Goal: Task Accomplishment & Management: Complete application form

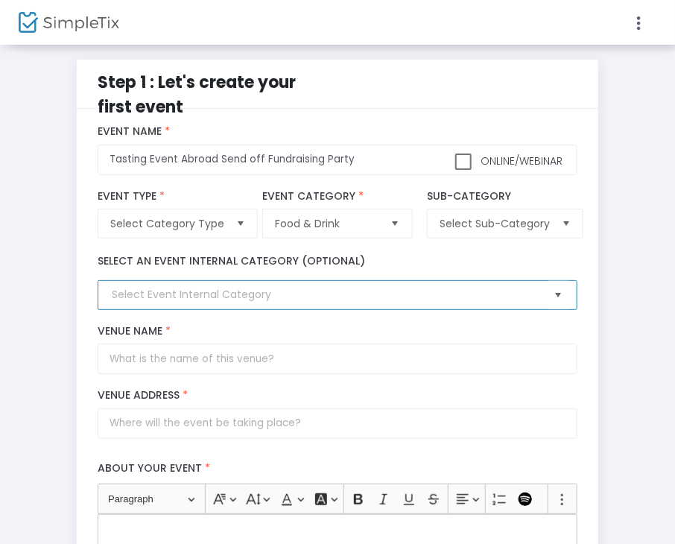
click at [557, 299] on span "Select" at bounding box center [558, 295] width 25 height 25
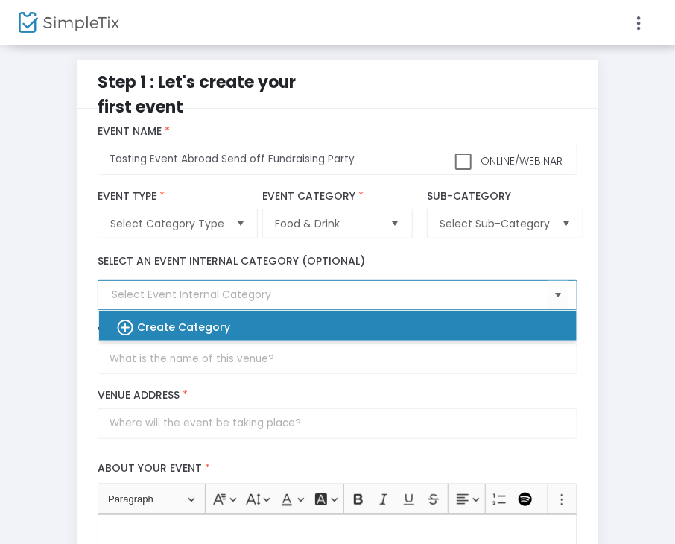
click at [318, 325] on div "Create Category" at bounding box center [331, 326] width 454 height 30
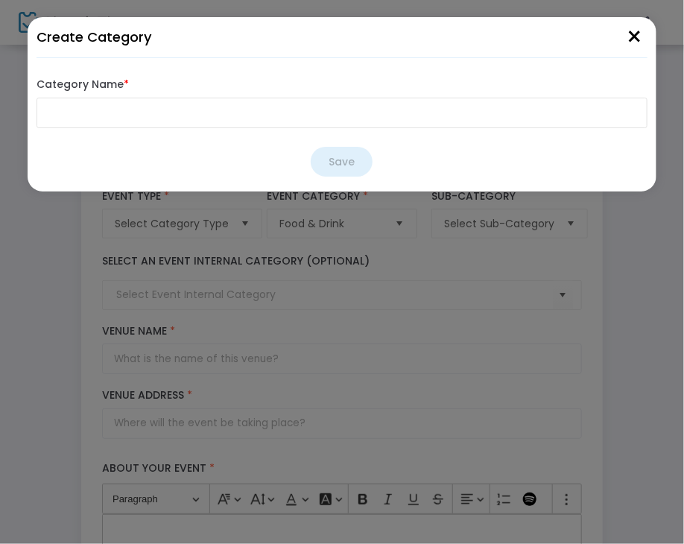
click at [74, 109] on input "Category Name *" at bounding box center [342, 113] width 612 height 31
type input "fundraiser"
click at [346, 159] on button "Save" at bounding box center [342, 162] width 62 height 30
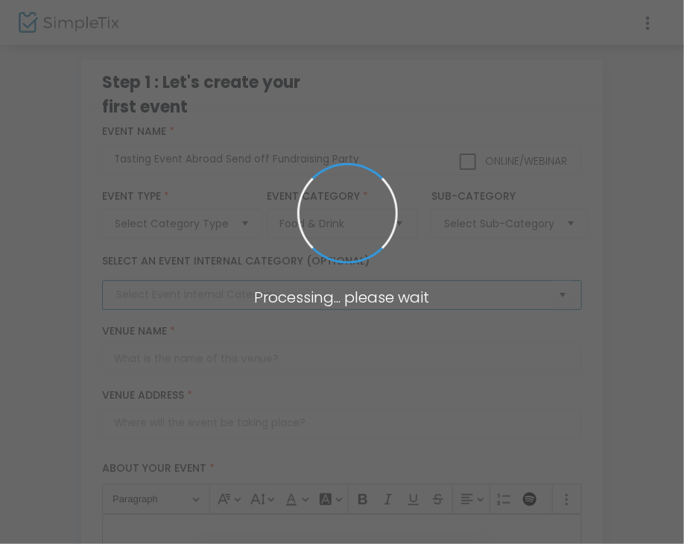
type input "fundraiser"
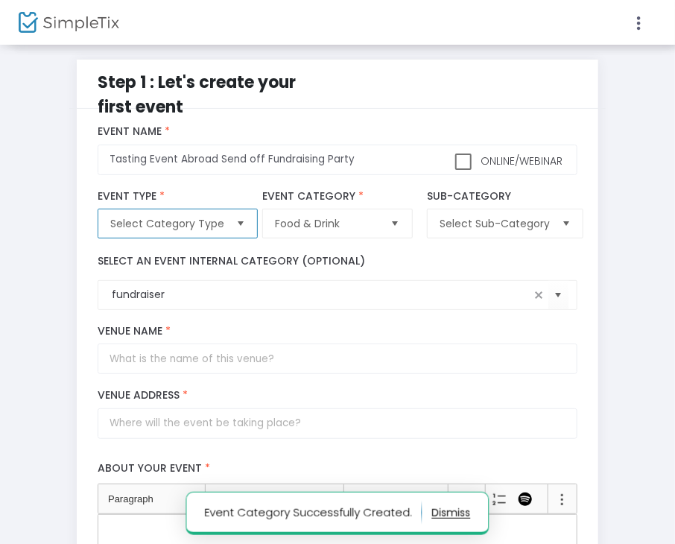
click at [224, 226] on span "Select Category Type" at bounding box center [167, 223] width 126 height 28
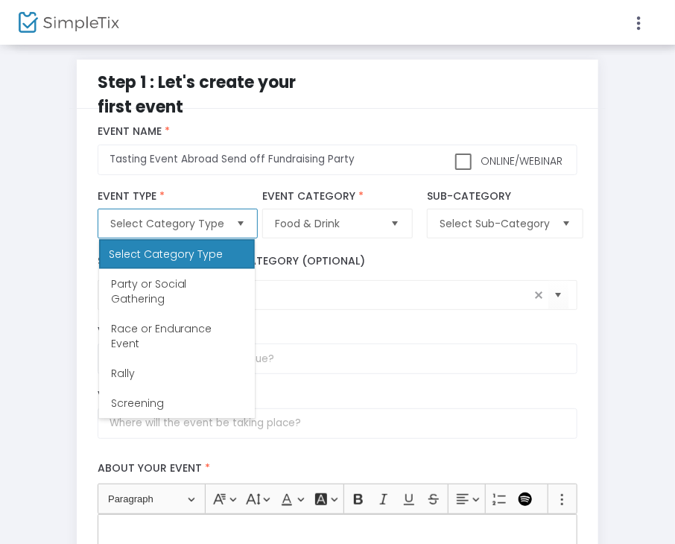
scroll to position [343, 0]
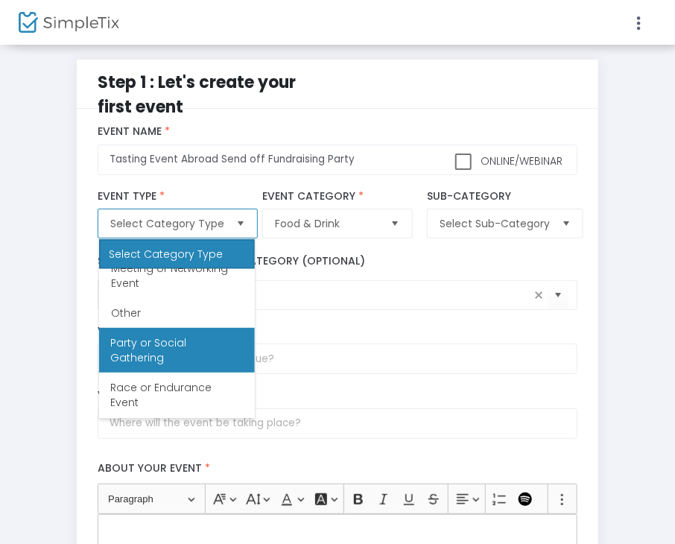
click at [196, 351] on span "Party or Social Gathering" at bounding box center [177, 350] width 132 height 30
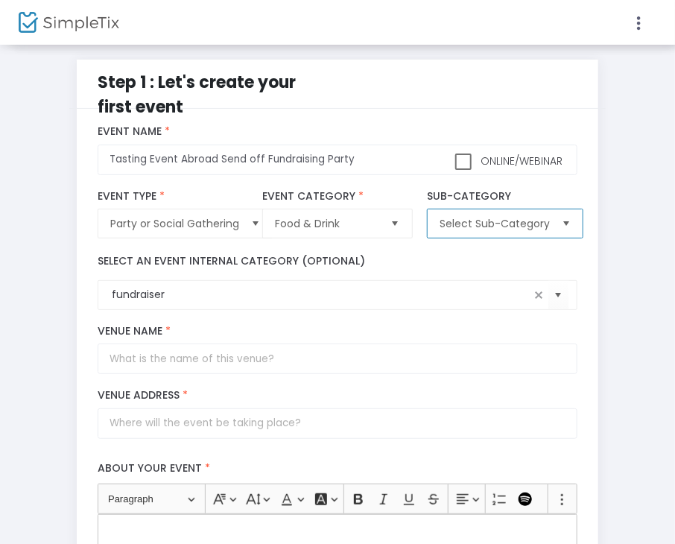
click at [457, 227] on span "Select Sub-Category" at bounding box center [494, 223] width 110 height 15
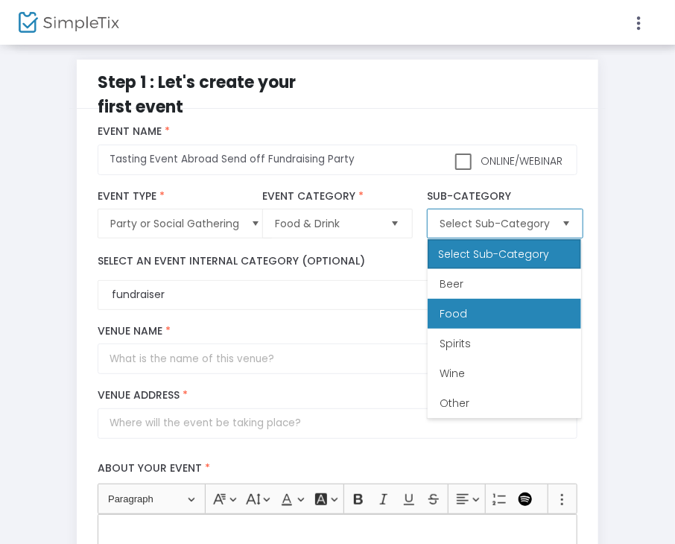
click at [463, 311] on span "Food" at bounding box center [453, 313] width 28 height 15
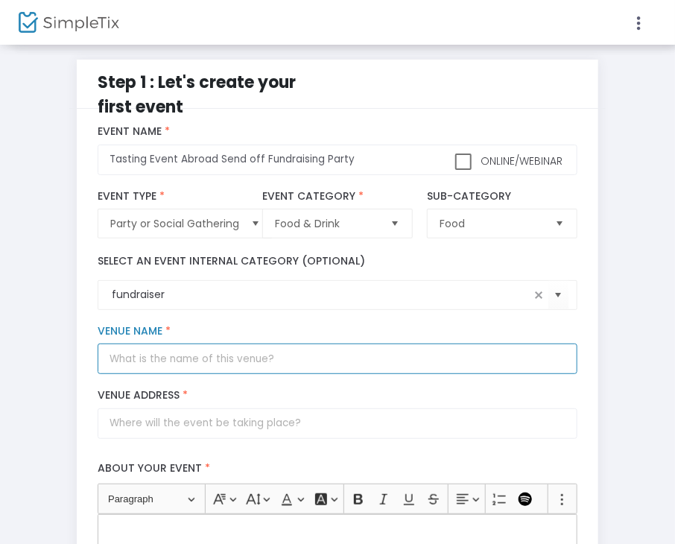
click at [229, 364] on input "Venue Name *" at bounding box center [337, 358] width 479 height 31
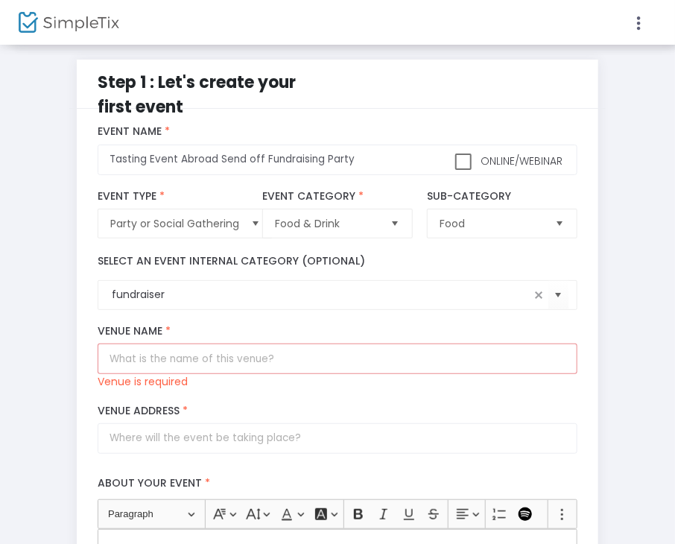
drag, startPoint x: 669, startPoint y: 120, endPoint x: 673, endPoint y: 144, distance: 24.3
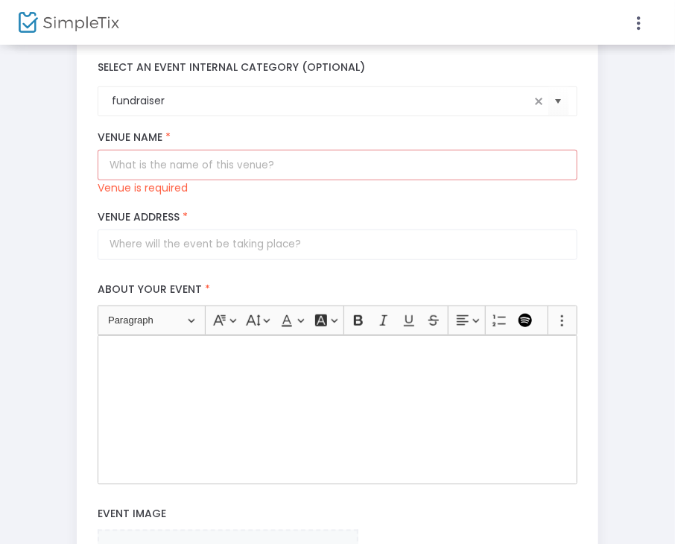
scroll to position [198, 0]
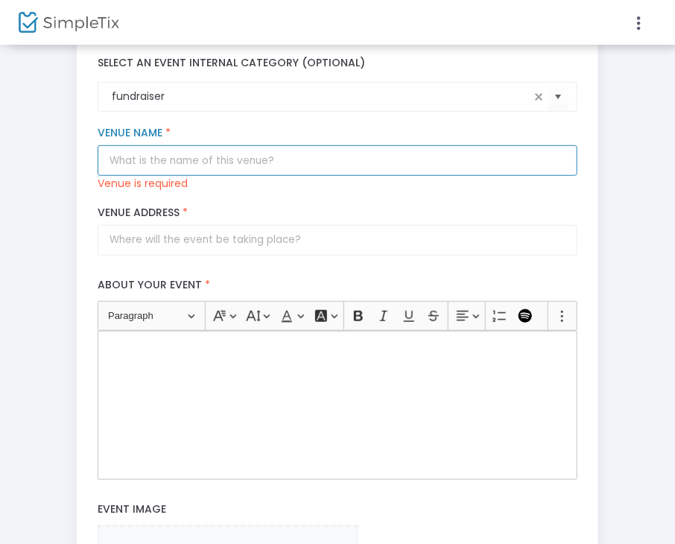
click at [339, 151] on input "Venue Name *" at bounding box center [337, 160] width 479 height 31
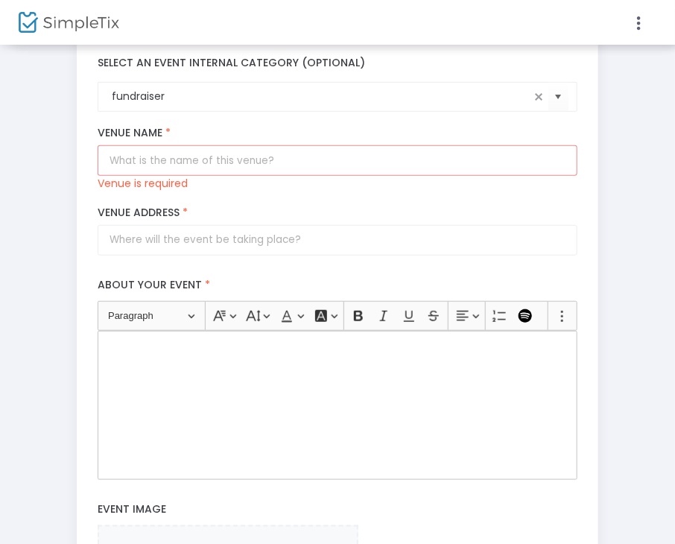
click at [331, 175] on div "Venue Name * Venue is required" at bounding box center [338, 159] width 494 height 65
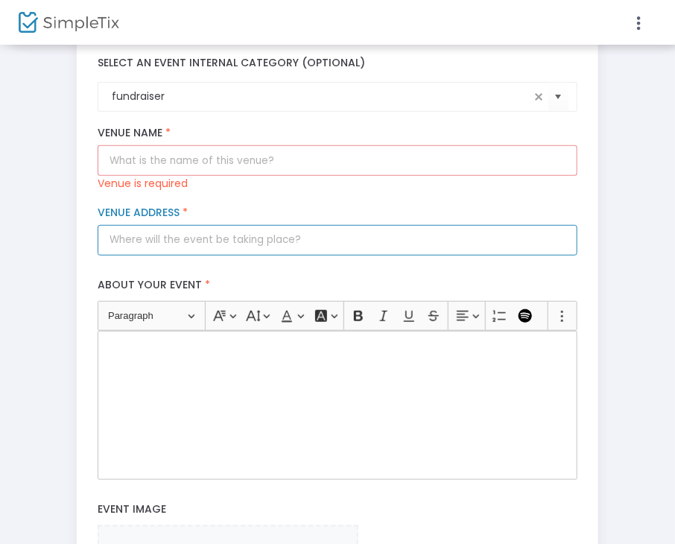
click at [289, 237] on input "Venue Address *" at bounding box center [337, 240] width 479 height 31
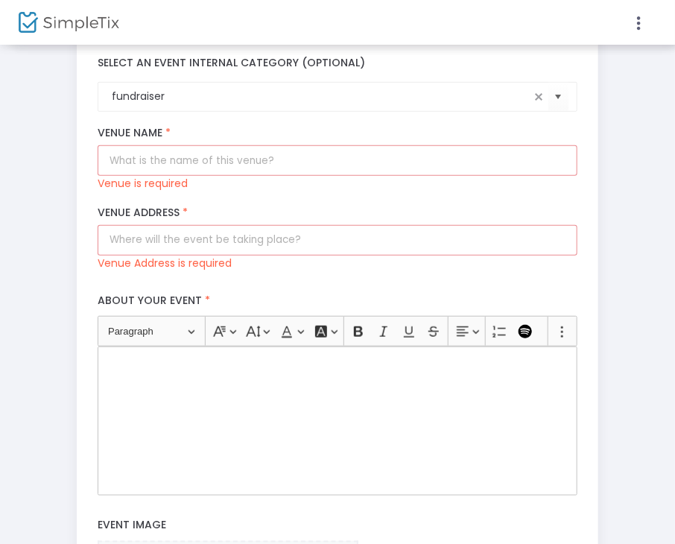
click at [329, 178] on div "Venue Name * Venue is required" at bounding box center [338, 159] width 494 height 65
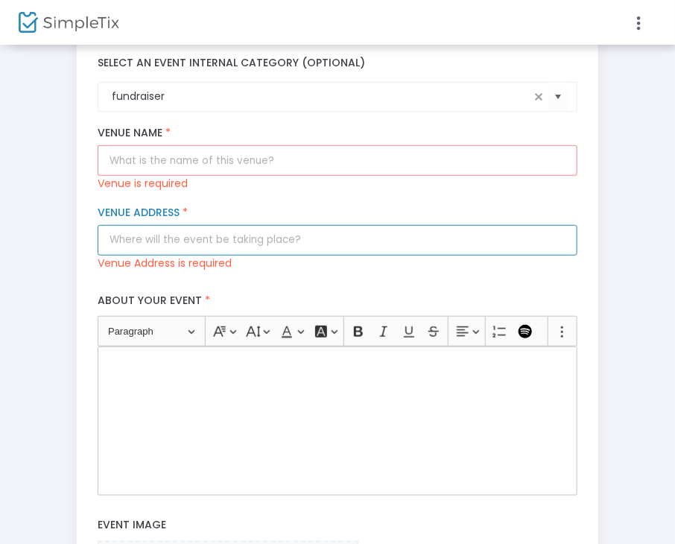
click at [302, 238] on input "Venue Address *" at bounding box center [337, 240] width 479 height 31
